Goal: Find contact information: Find contact information

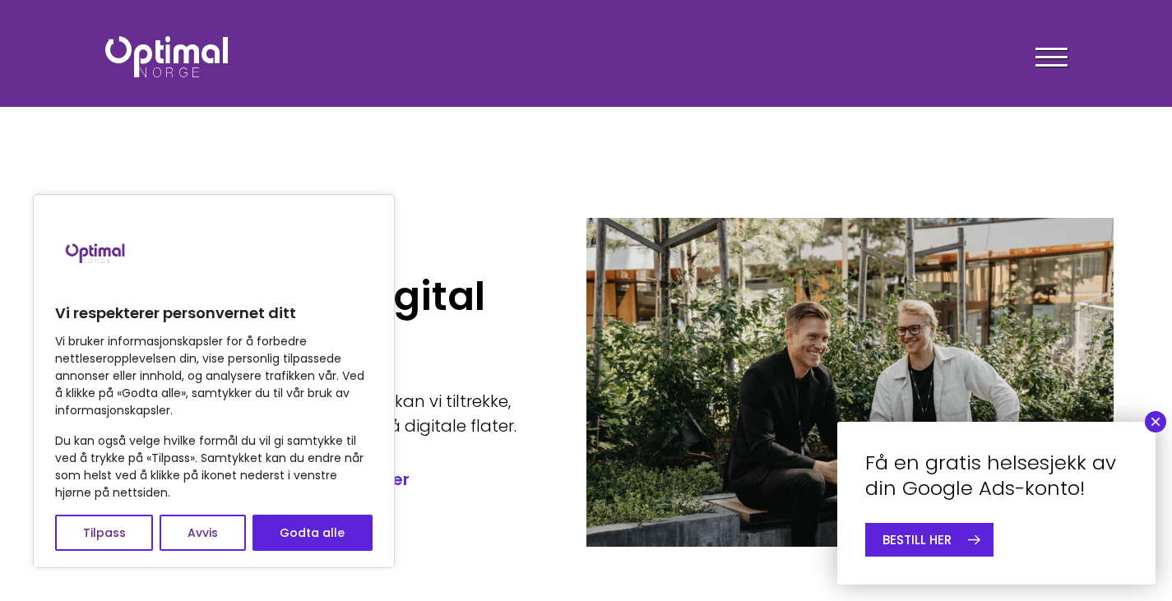
drag, startPoint x: 345, startPoint y: 538, endPoint x: 377, endPoint y: 515, distance: 40.1
click at [345, 538] on button "Godta alle" at bounding box center [312, 533] width 120 height 36
checkbox input "true"
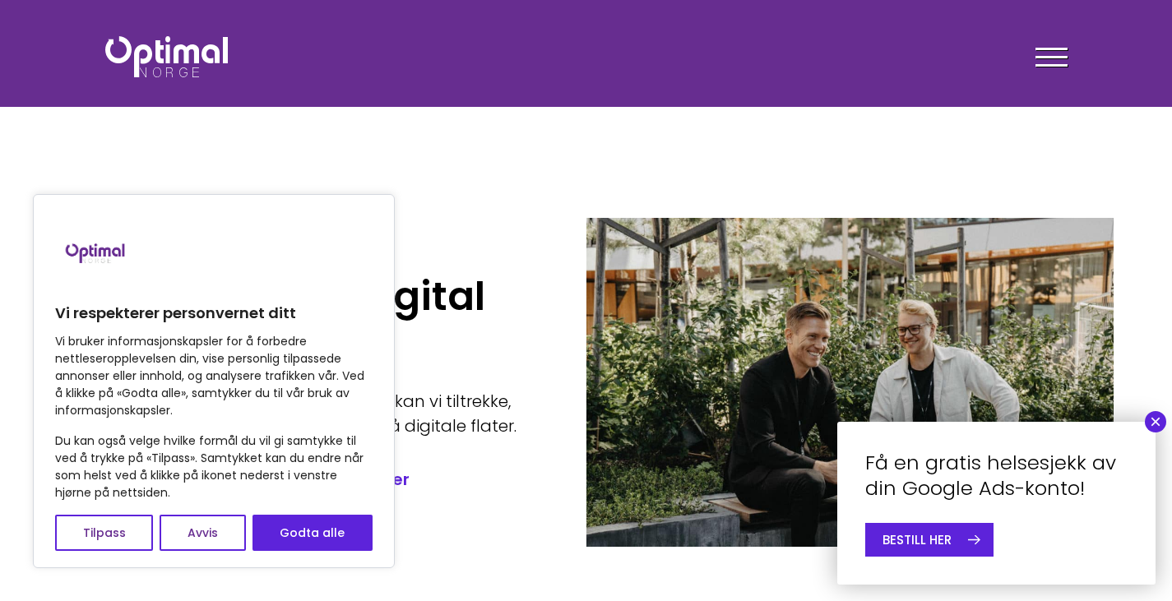
checkbox input "true"
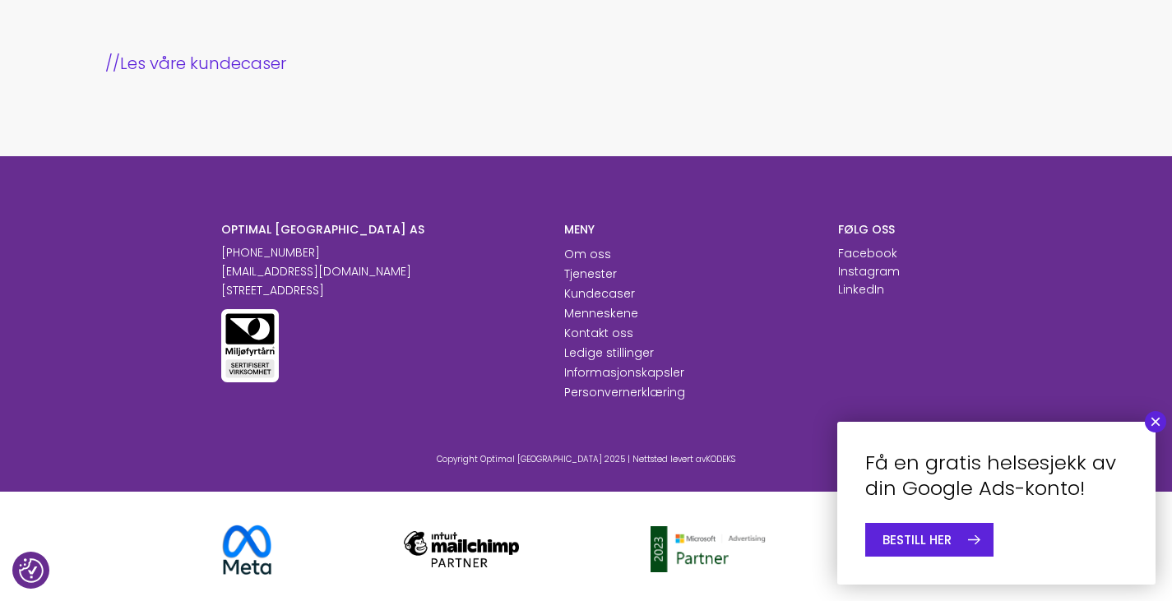
scroll to position [1807, 0]
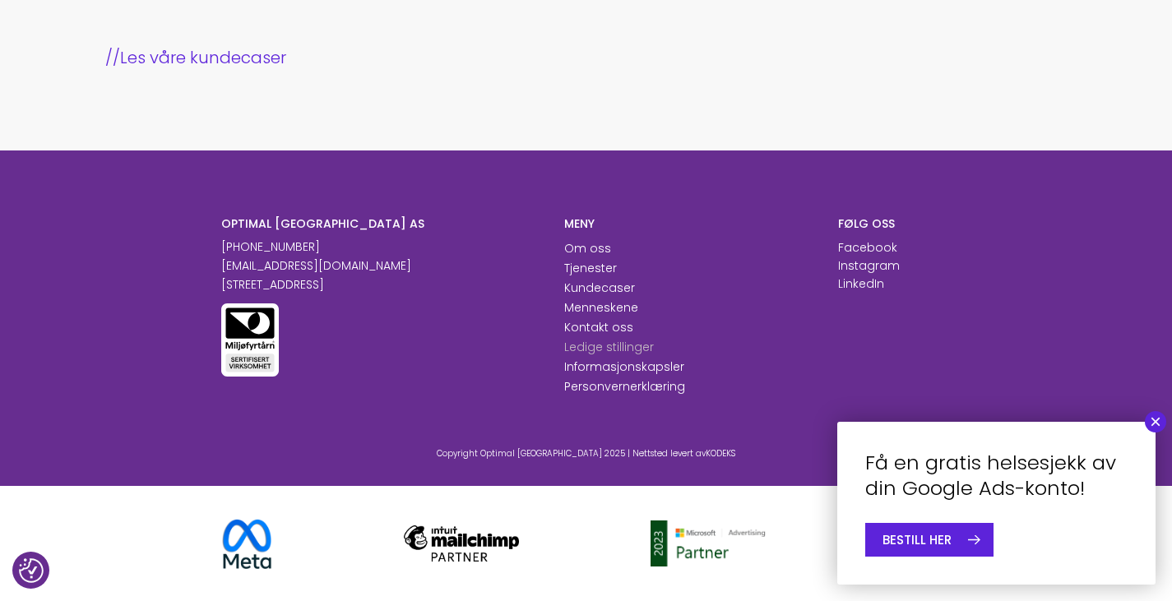
click at [595, 346] on link "Ledige [PERSON_NAME]" at bounding box center [609, 347] width 90 height 16
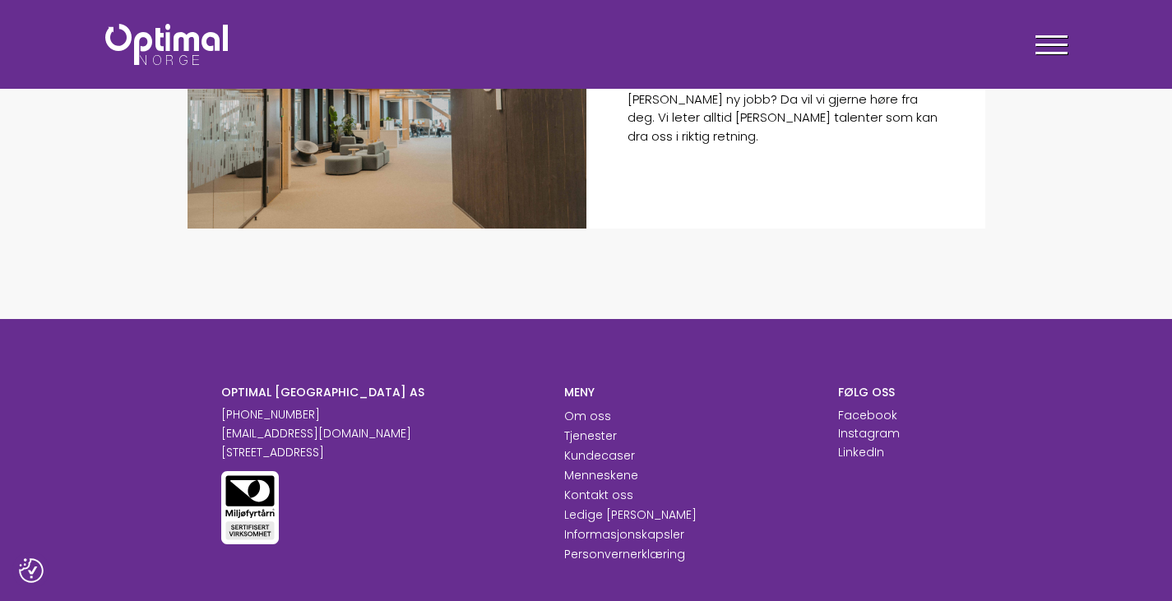
scroll to position [1351, 0]
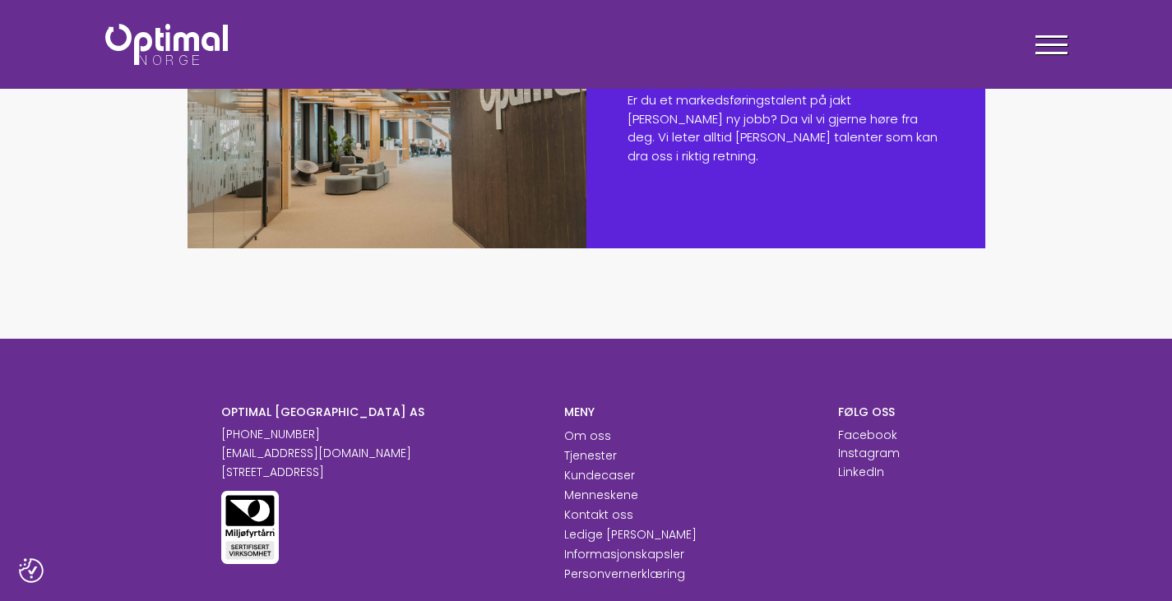
click at [665, 158] on div "Åpen søknad Er du et markedsføringstalent på jakt [PERSON_NAME] ny jobb? Da vil…" at bounding box center [785, 114] width 399 height 267
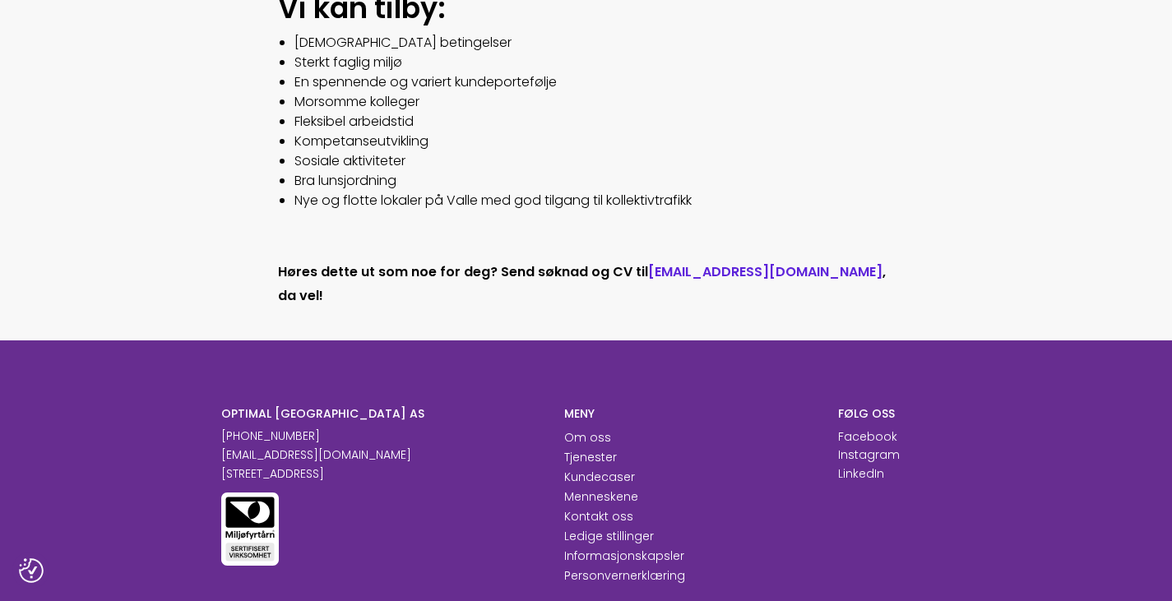
scroll to position [1398, 0]
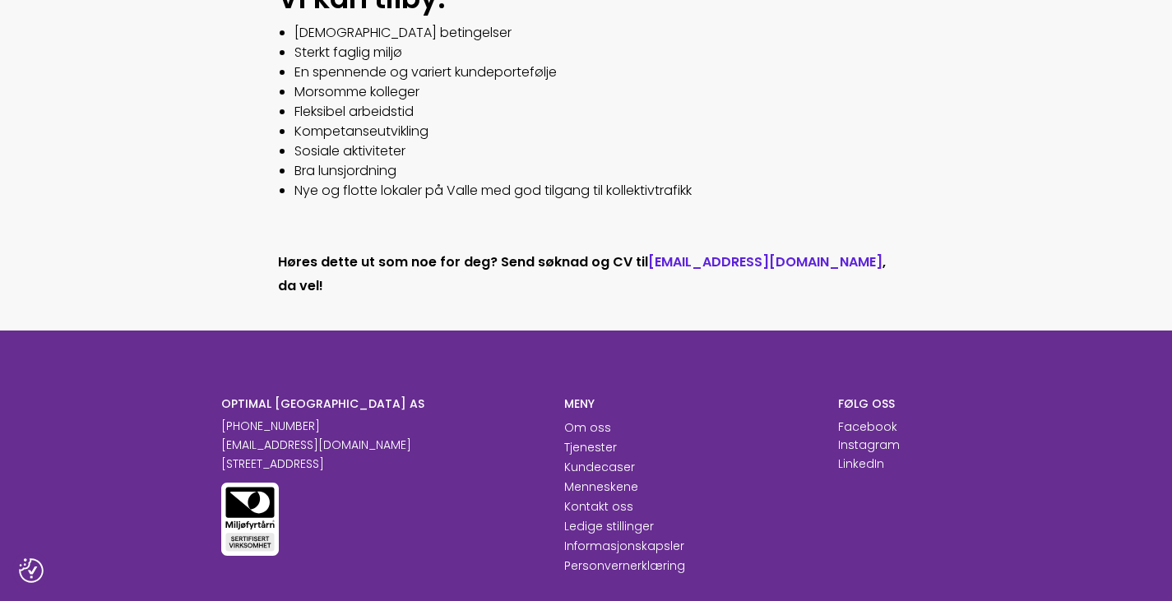
drag, startPoint x: 316, startPoint y: 423, endPoint x: 229, endPoint y: 423, distance: 86.3
click at [229, 423] on p "[PHONE_NUMBER]" at bounding box center [380, 426] width 318 height 17
copy link "47 23 89 77 66"
drag, startPoint x: 379, startPoint y: 465, endPoint x: 221, endPoint y: 470, distance: 158.0
click at [221, 470] on p "[STREET_ADDRESS]" at bounding box center [380, 464] width 318 height 17
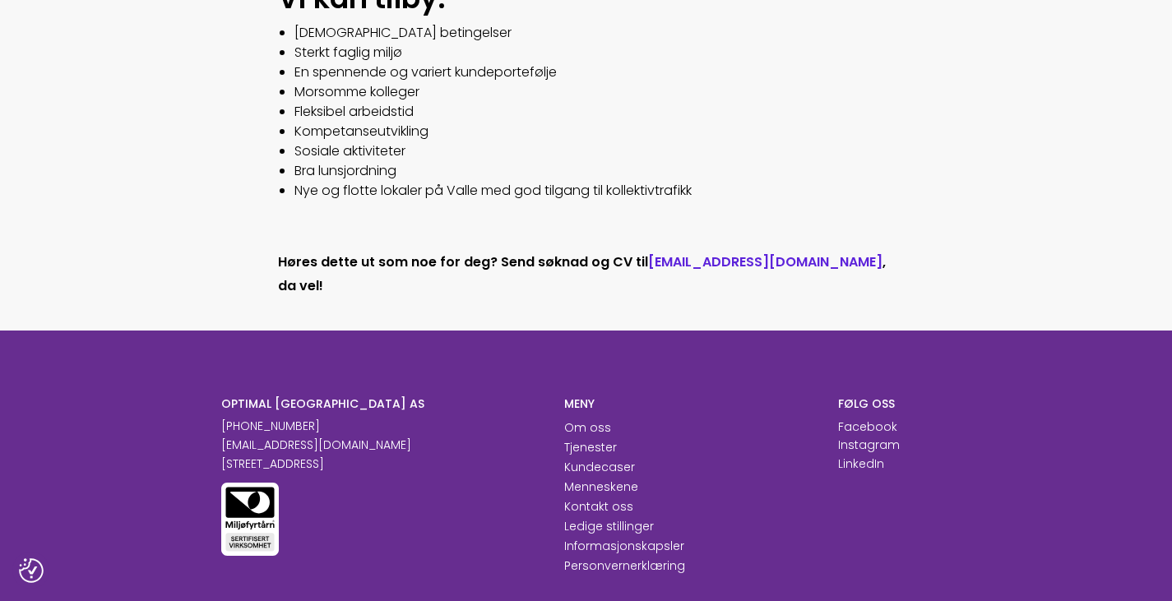
copy p "[STREET_ADDRESS]"
drag, startPoint x: 345, startPoint y: 403, endPoint x: 248, endPoint y: 393, distance: 97.5
click at [226, 400] on h6 "OPTIMAL [GEOGRAPHIC_DATA] AS" at bounding box center [380, 403] width 318 height 15
copy h6 "PTIMAL NORGE AS"
click at [200, 381] on div "OPTIMAL NORGE AS +47 23 89 77 66 post@optimalnorge.no Innspurten 13A, 0663 OSLO…" at bounding box center [586, 502] width 1172 height 343
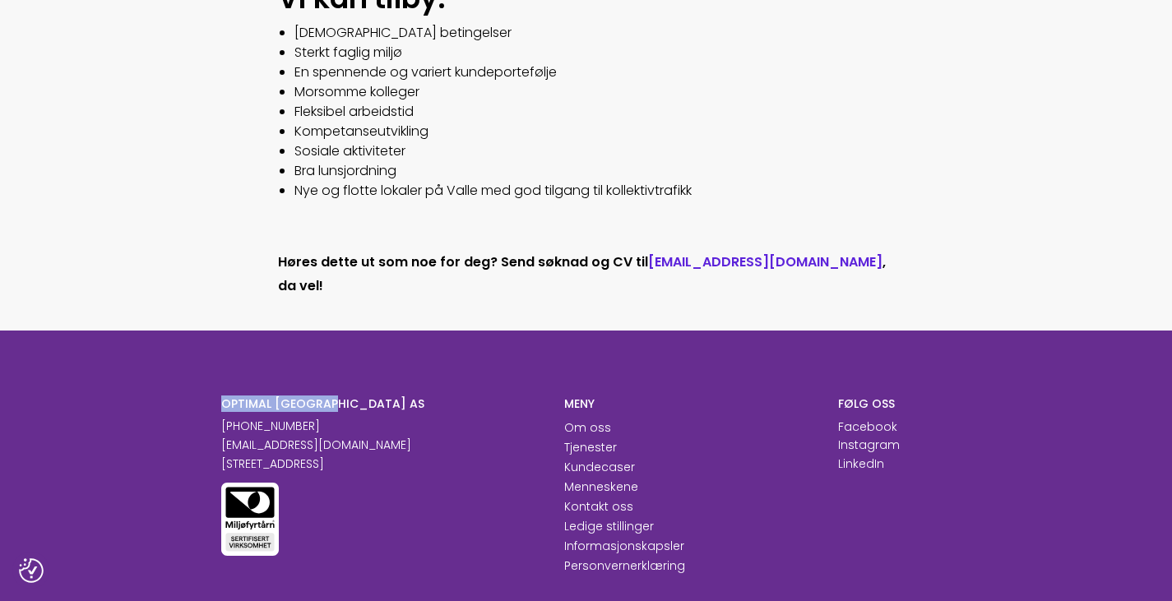
drag, startPoint x: 222, startPoint y: 403, endPoint x: 339, endPoint y: 406, distance: 116.8
click at [339, 406] on h6 "OPTIMAL [GEOGRAPHIC_DATA] AS" at bounding box center [380, 403] width 318 height 15
copy h6 "OPTIMAL [GEOGRAPHIC_DATA] AS"
